Goal: Task Accomplishment & Management: Use online tool/utility

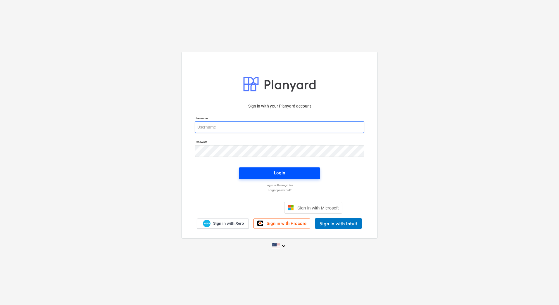
type input "[PERSON_NAME][EMAIL_ADDRESS][DOMAIN_NAME]"
click at [244, 175] on button "Login" at bounding box center [279, 173] width 81 height 12
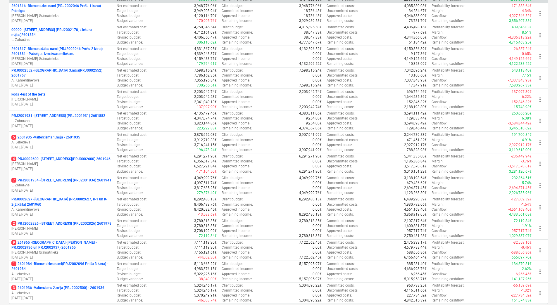
scroll to position [159, 0]
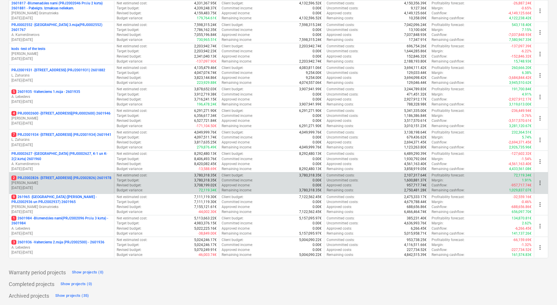
click at [76, 175] on div "2 PRJ2002826 - [STREET_ADDRESS] (PRJ2002826) 2601978 J. Ruskuls [DATE] - [DATE]" at bounding box center [61, 183] width 105 height 20
click at [76, 177] on p "2 PRJ2002826 - [STREET_ADDRESS] (PRJ2002826) 2601978" at bounding box center [61, 178] width 100 height 5
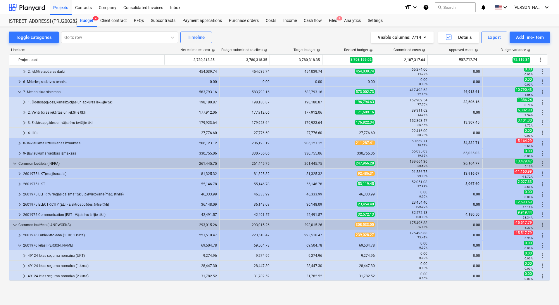
scroll to position [138, 0]
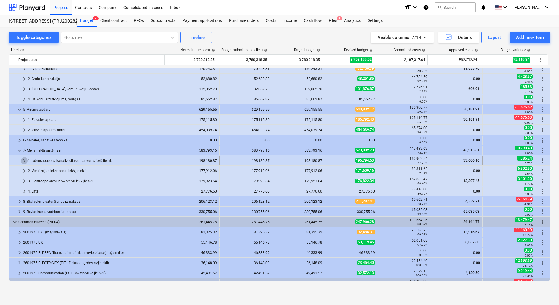
click at [25, 160] on span "keyboard_arrow_right" at bounding box center [24, 160] width 7 height 7
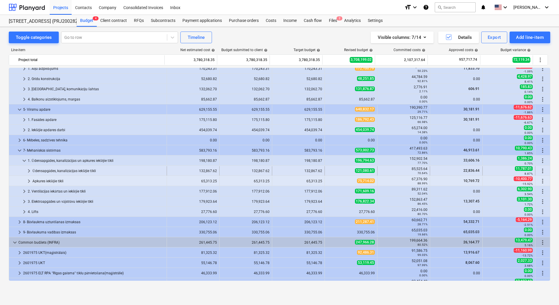
click at [29, 171] on span "keyboard_arrow_right" at bounding box center [28, 170] width 7 height 7
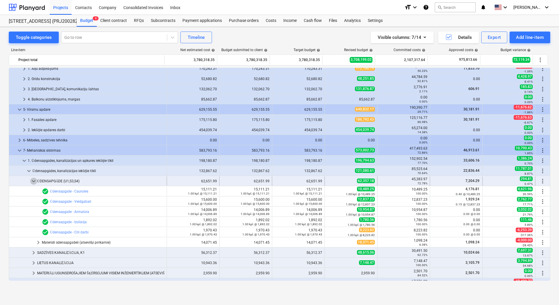
click at [33, 181] on span "keyboard_arrow_down" at bounding box center [33, 181] width 7 height 7
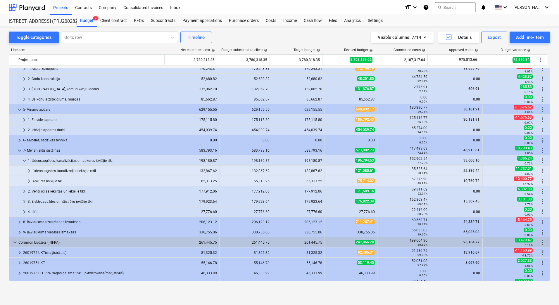
click at [3, 161] on div "Toggle categories Go to row Timeline Visible columns : 7/14 Details Export Add …" at bounding box center [279, 160] width 559 height 266
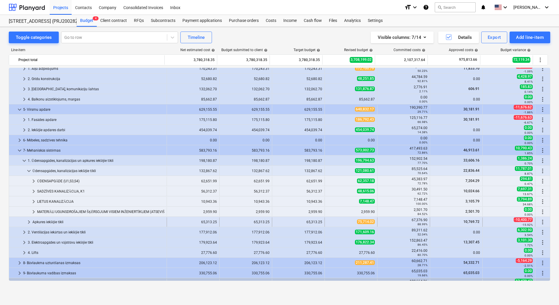
click at [27, 222] on span "keyboard_arrow_right" at bounding box center [28, 222] width 7 height 7
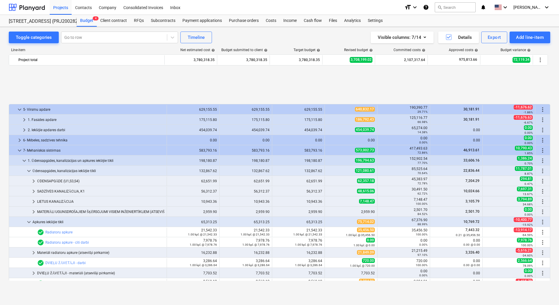
scroll to position [196, 0]
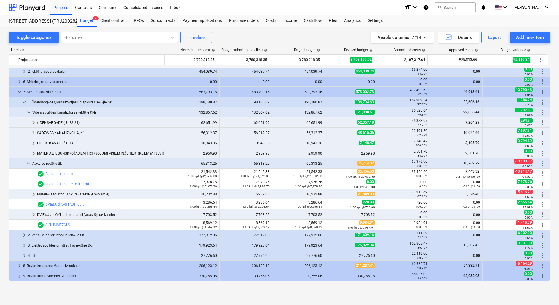
click at [6, 174] on div "Toggle categories Go to row Timeline Visible columns : 7/14 Details Export Add …" at bounding box center [279, 160] width 559 height 266
